Goal: Information Seeking & Learning: Find specific page/section

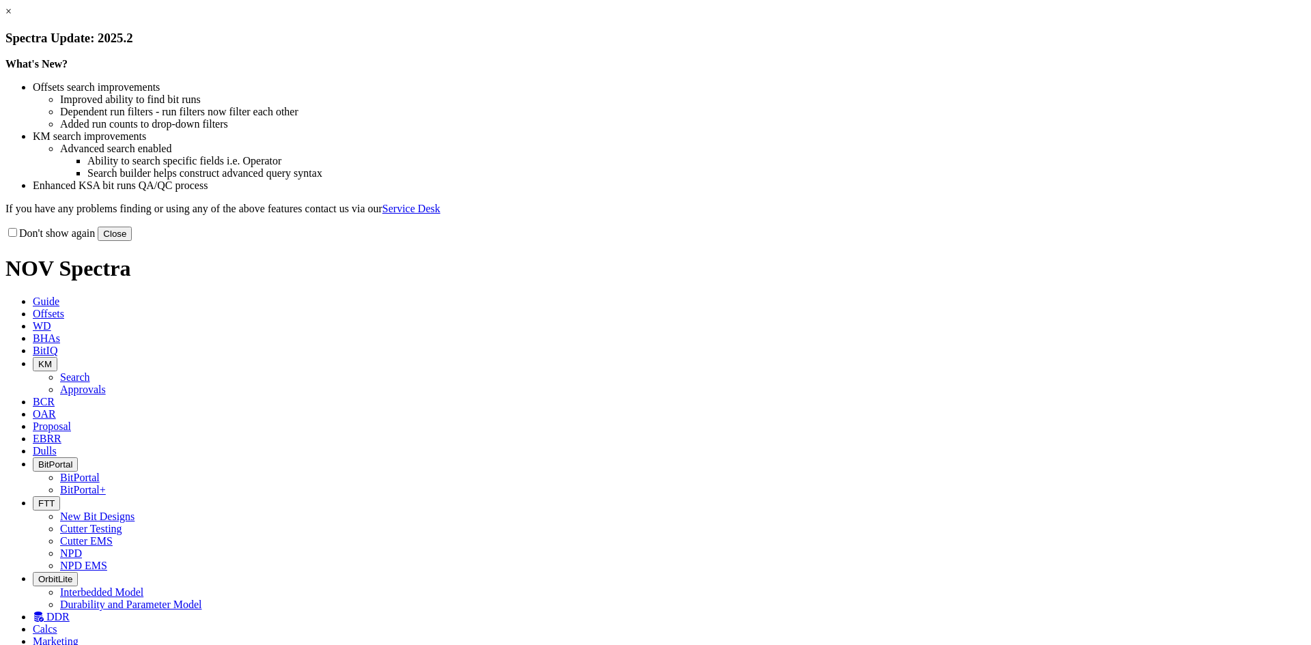
click at [132, 241] on button "Close" at bounding box center [115, 234] width 34 height 14
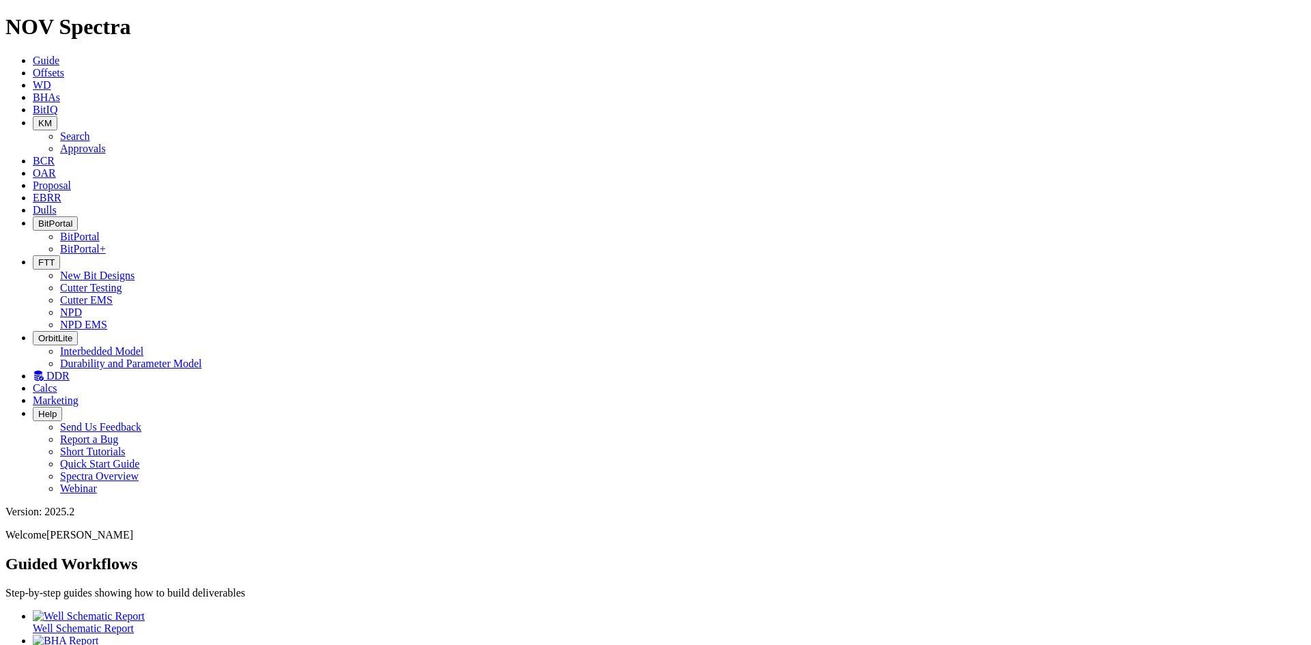
click at [38, 118] on icon "button" at bounding box center [38, 123] width 0 height 10
click at [106, 143] on link "Approvals" at bounding box center [83, 149] width 46 height 12
click at [52, 118] on span "KM" at bounding box center [45, 123] width 14 height 10
click at [90, 130] on link "Search" at bounding box center [75, 136] width 30 height 12
click at [135, 645] on icon "button" at bounding box center [135, 652] width 0 height 0
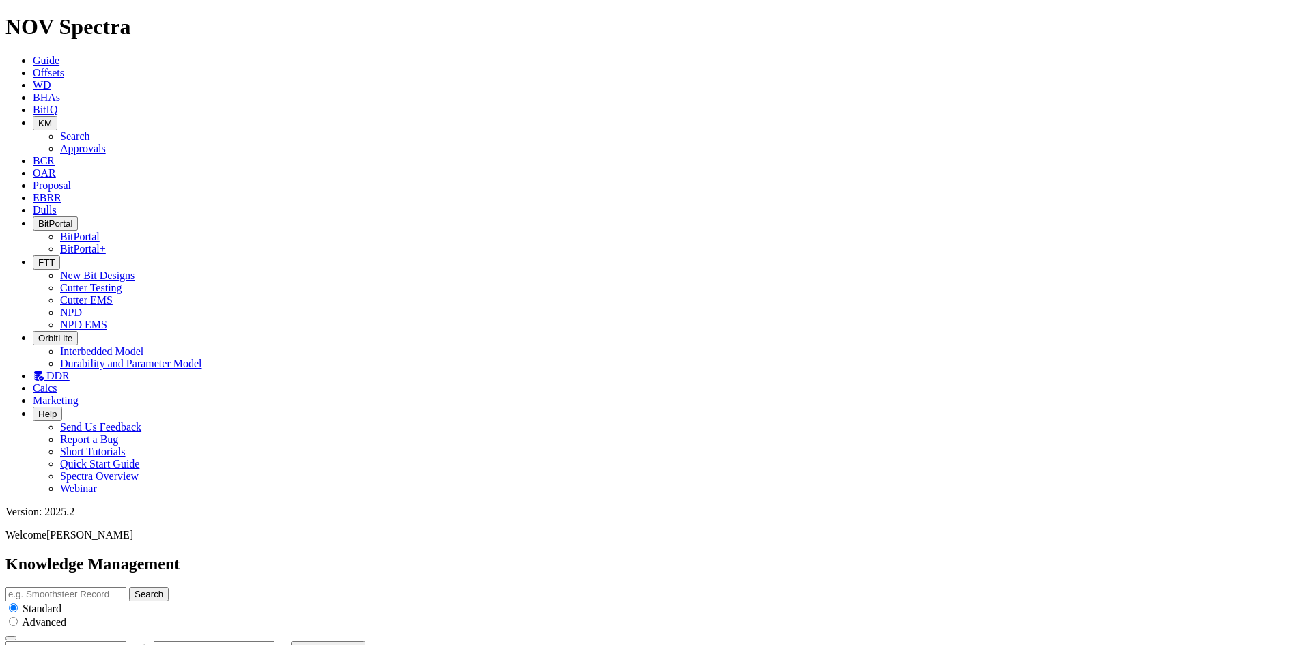
type input "[DATE]"
click at [33, 204] on icon at bounding box center [33, 210] width 0 height 12
